Goal: Task Accomplishment & Management: Complete application form

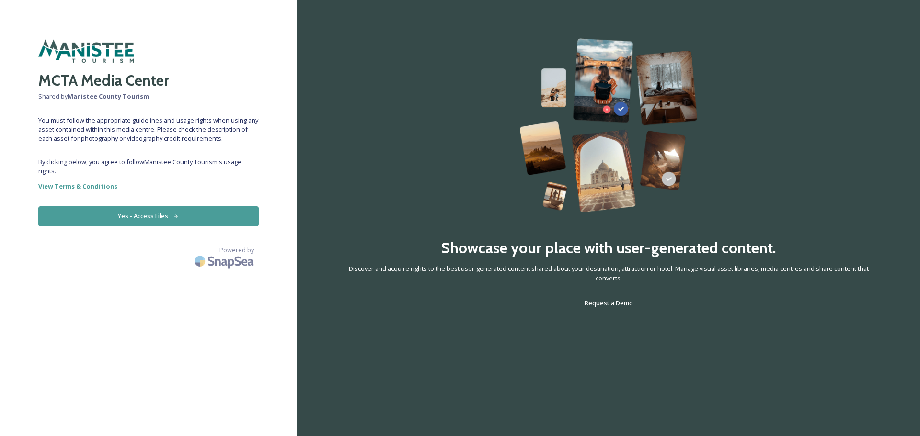
click at [228, 218] on button "Yes - Access Files" at bounding box center [148, 216] width 220 height 20
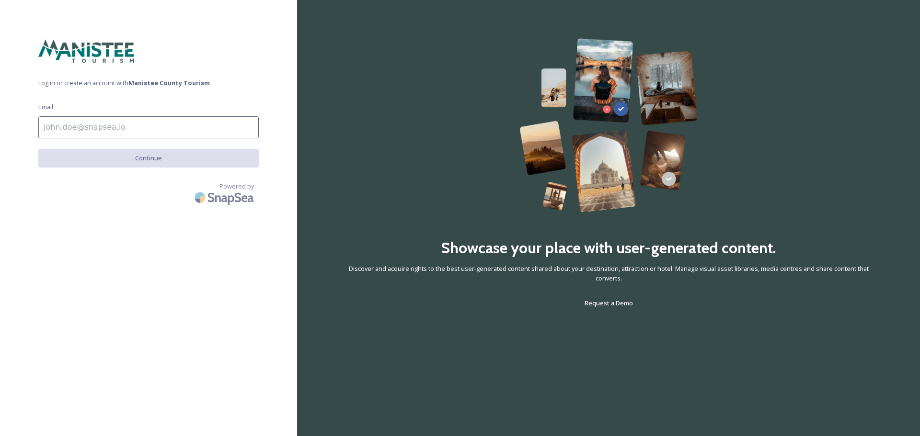
click at [126, 129] on input at bounding box center [148, 127] width 220 height 22
click at [128, 125] on input at bounding box center [148, 127] width 220 height 22
click at [139, 308] on div "Log in or create an account with Manistee County Tourism Email Continue Powered…" at bounding box center [148, 218] width 297 height 360
click at [116, 125] on input at bounding box center [148, 127] width 220 height 22
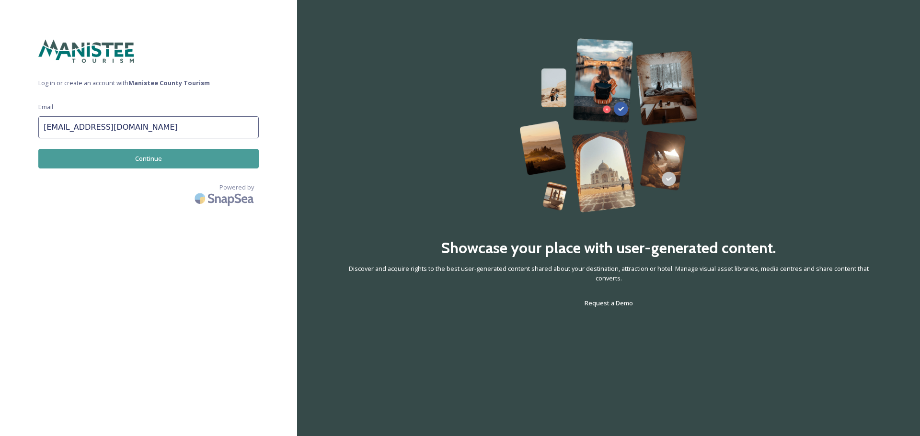
type input "[EMAIL_ADDRESS][DOMAIN_NAME]"
click at [246, 154] on button "Continue" at bounding box center [148, 159] width 220 height 20
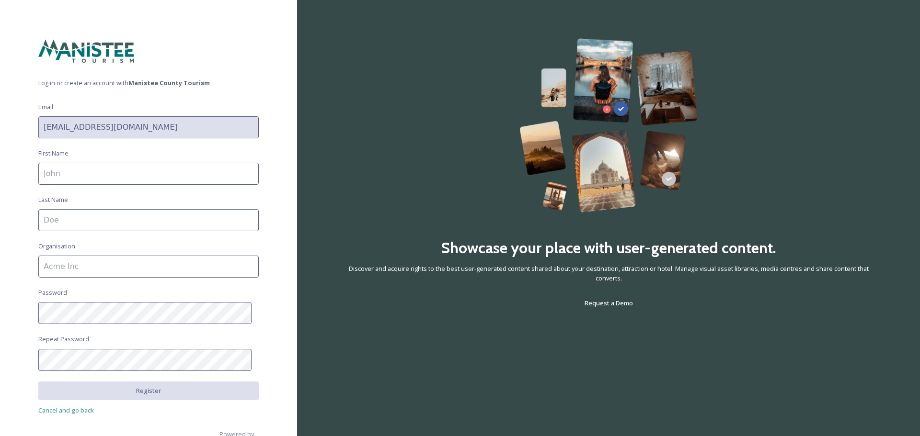
click at [64, 168] on input at bounding box center [148, 174] width 220 height 22
